Goal: Task Accomplishment & Management: Use online tool/utility

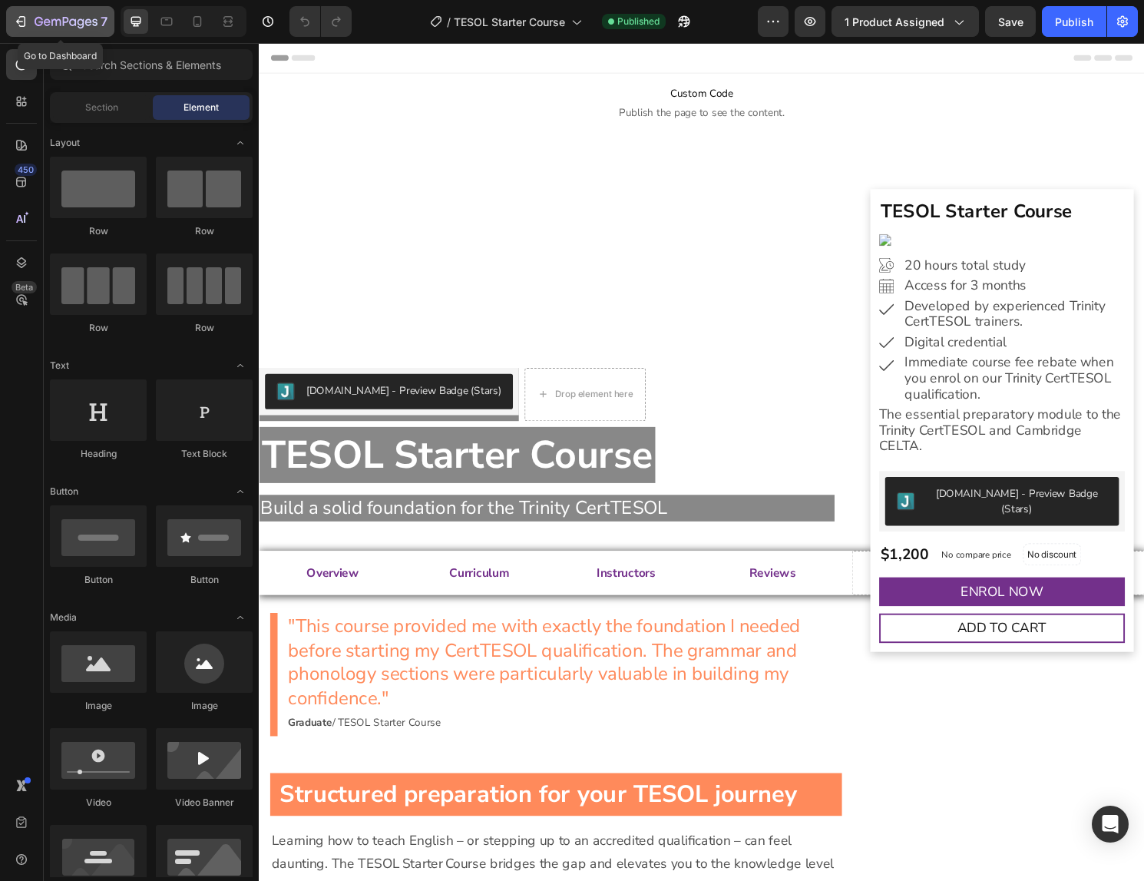
click at [41, 18] on icon "button" at bounding box center [66, 22] width 63 height 13
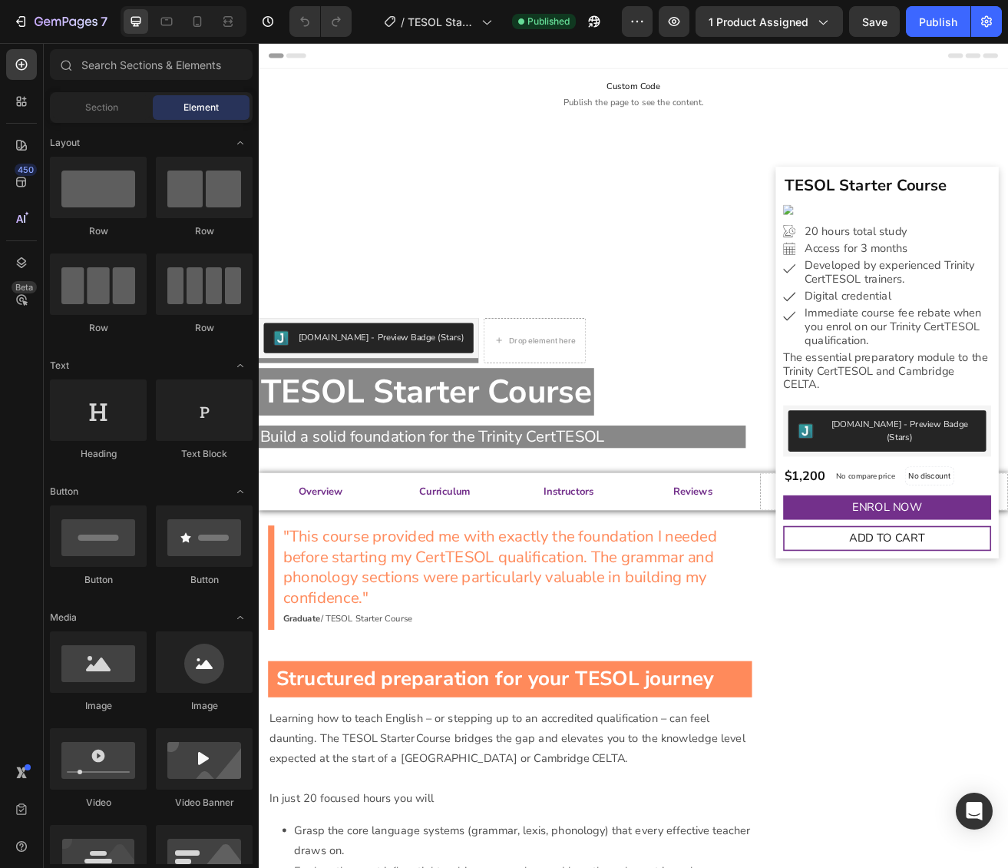
click at [308, 58] on span "Header" at bounding box center [305, 58] width 34 height 15
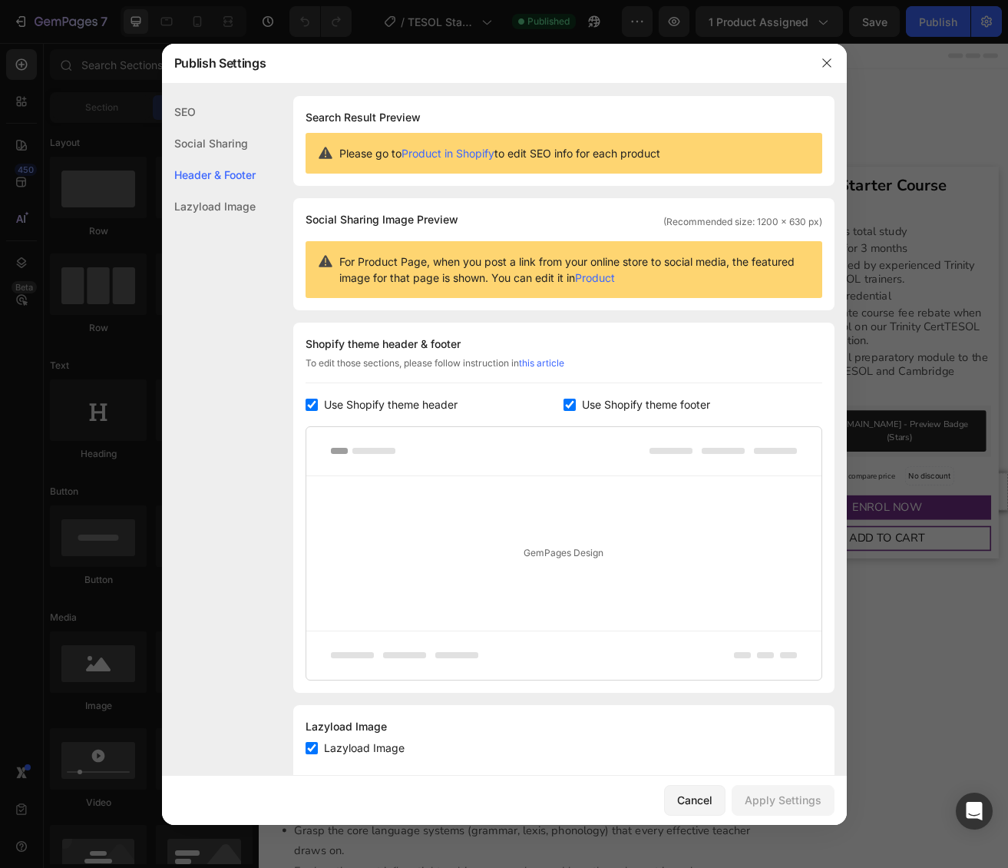
scroll to position [31, 0]
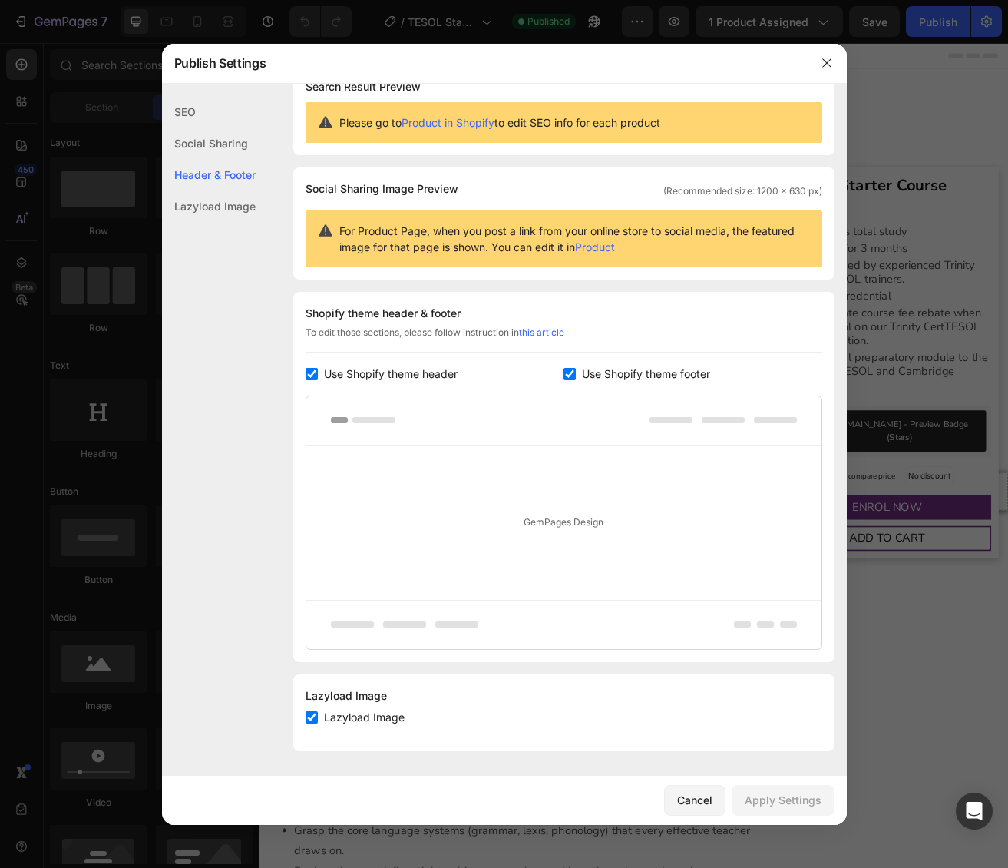
click at [183, 127] on div "SEO" at bounding box center [209, 142] width 94 height 31
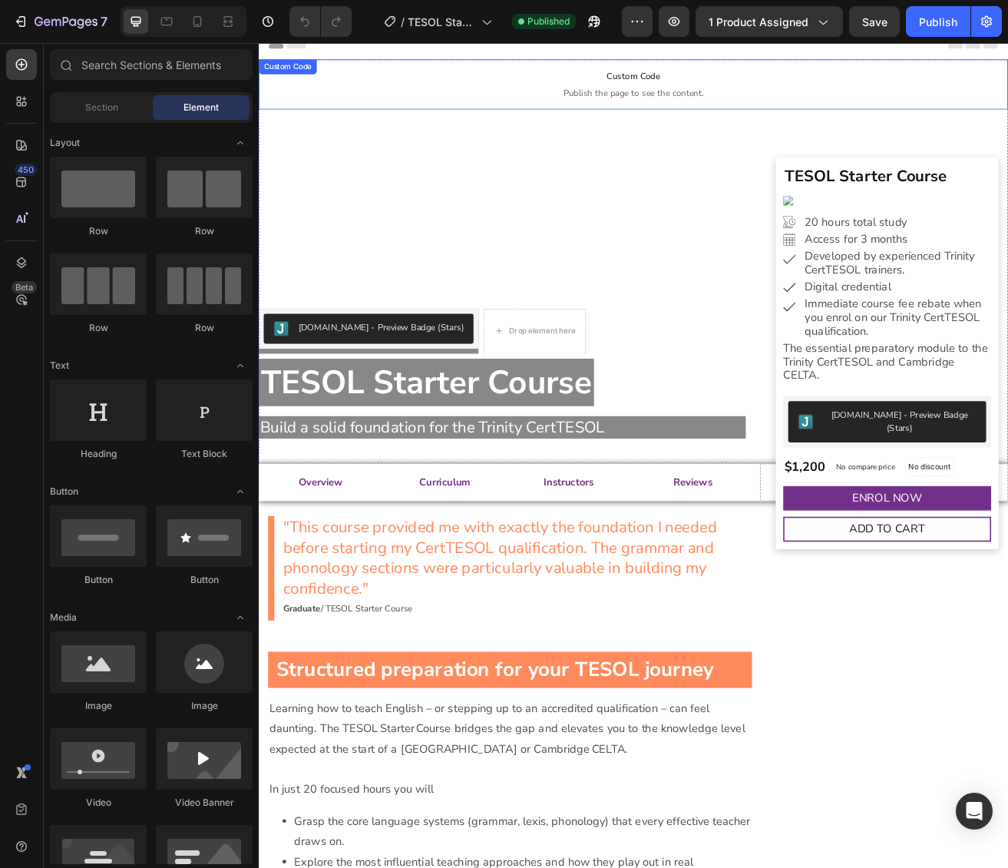
scroll to position [0, 0]
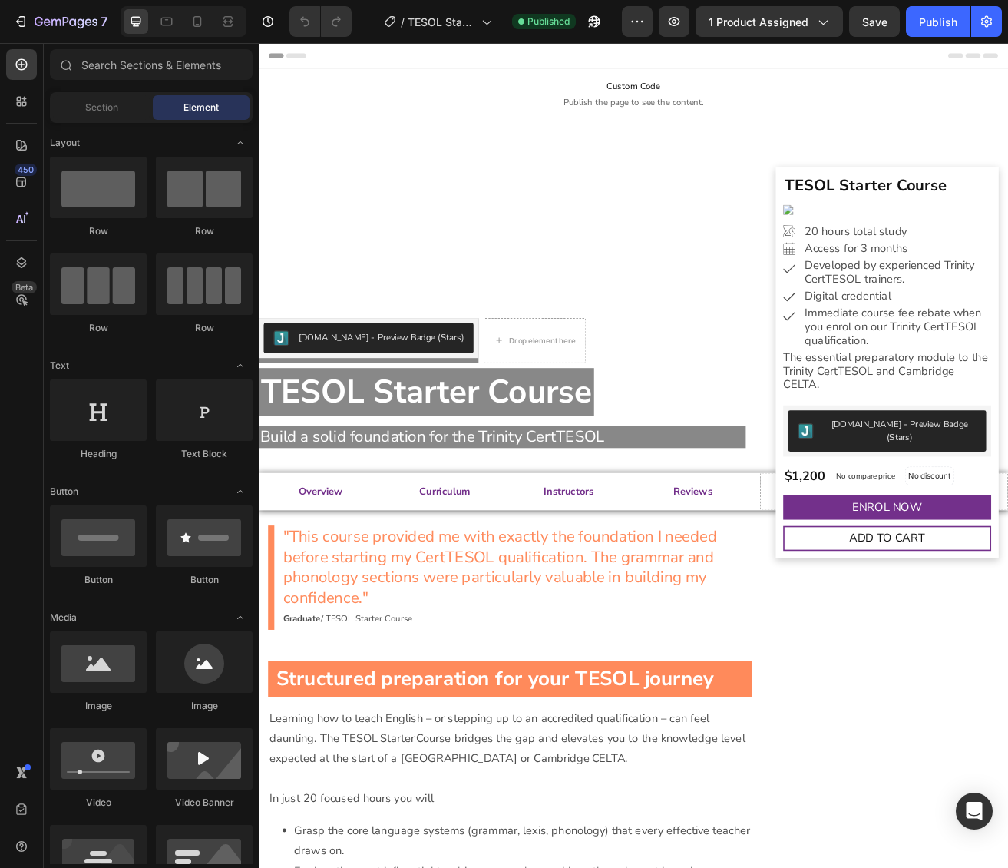
click at [296, 61] on span "Header" at bounding box center [305, 58] width 34 height 15
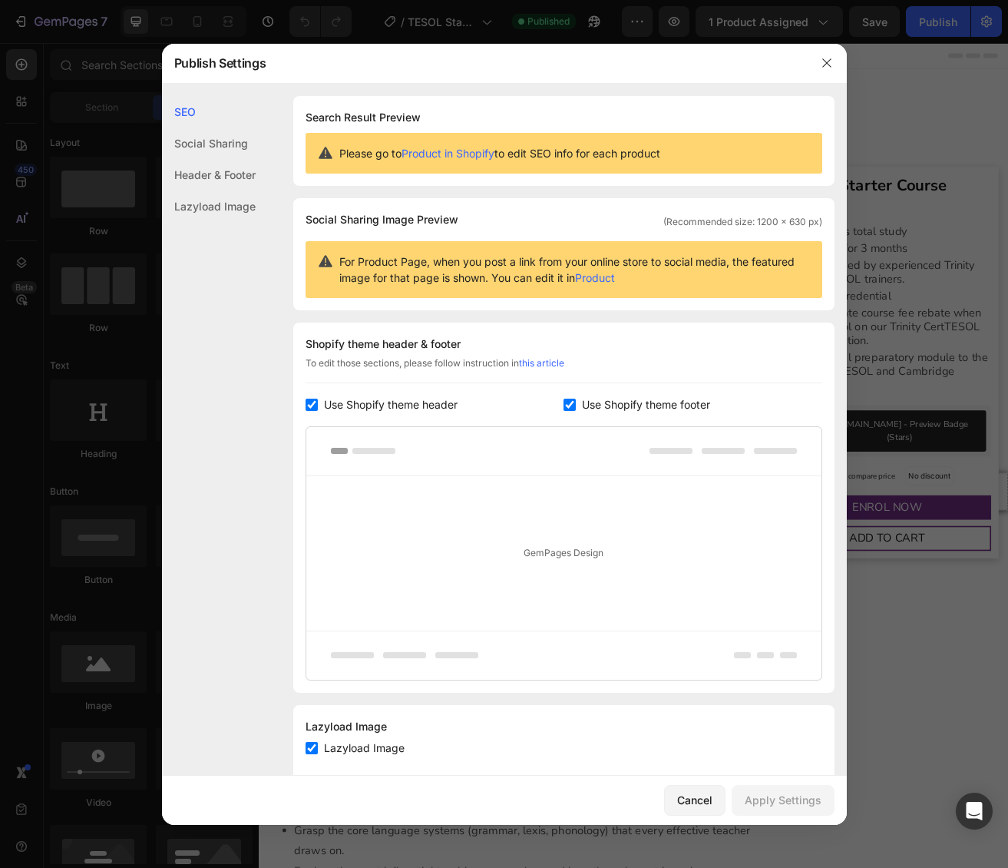
click at [431, 155] on link "Product in Shopify" at bounding box center [448, 153] width 93 height 13
click at [827, 58] on icon "button" at bounding box center [827, 63] width 12 height 12
